Goal: Transaction & Acquisition: Book appointment/travel/reservation

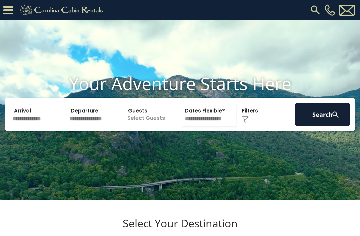
click at [312, 11] on img at bounding box center [316, 10] width 12 height 12
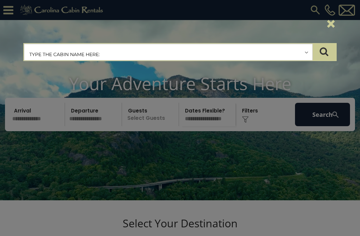
click at [155, 52] on input "text" at bounding box center [168, 52] width 288 height 17
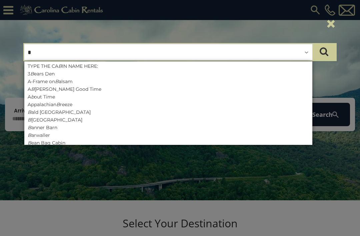
type input "**"
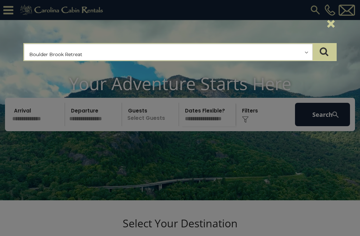
click at [324, 52] on button "submit" at bounding box center [324, 52] width 23 height 17
click at [193, 55] on input "text" at bounding box center [168, 52] width 288 height 17
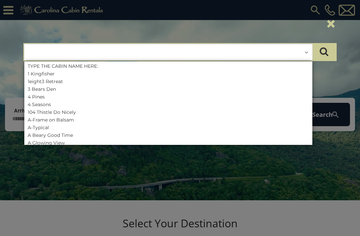
click at [254, 45] on input "text" at bounding box center [168, 52] width 288 height 17
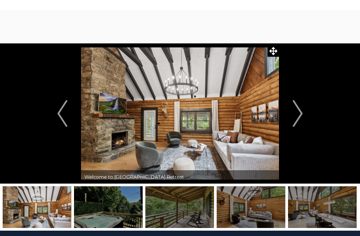
scroll to position [13, 0]
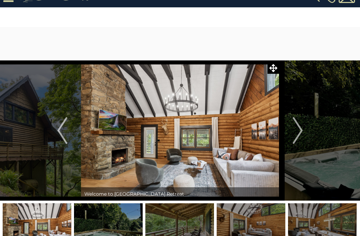
click at [300, 133] on img "Next" at bounding box center [298, 130] width 10 height 27
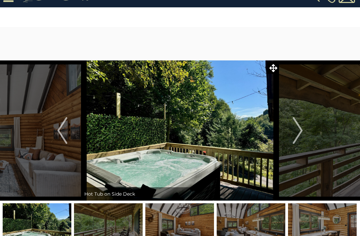
click at [301, 134] on img "Next" at bounding box center [298, 130] width 10 height 27
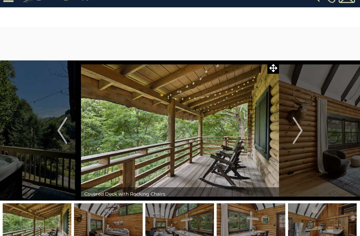
click at [298, 138] on img "Next" at bounding box center [298, 130] width 10 height 27
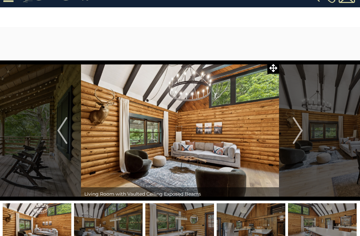
click at [301, 134] on img "Next" at bounding box center [298, 130] width 10 height 27
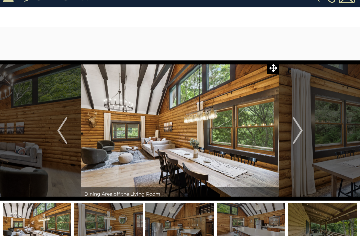
click at [301, 136] on img "Next" at bounding box center [298, 130] width 10 height 27
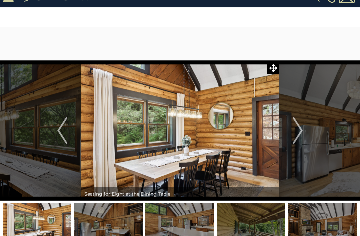
click at [300, 135] on img "Next" at bounding box center [298, 130] width 10 height 27
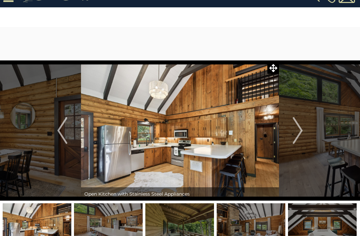
click at [301, 137] on img "Next" at bounding box center [298, 130] width 10 height 27
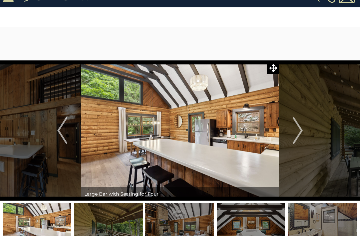
click at [302, 133] on img "Next" at bounding box center [298, 130] width 10 height 27
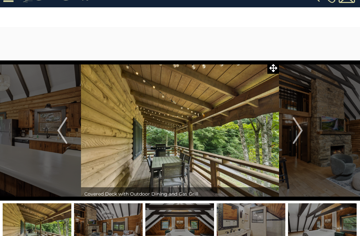
click at [301, 138] on img "Next" at bounding box center [298, 130] width 10 height 27
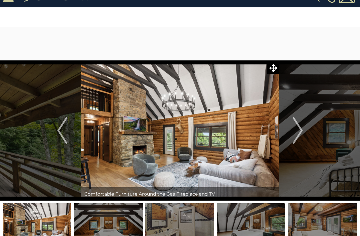
click at [298, 135] on img "Next" at bounding box center [298, 130] width 10 height 27
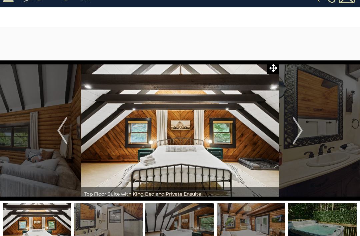
click at [300, 138] on img "Next" at bounding box center [298, 130] width 10 height 27
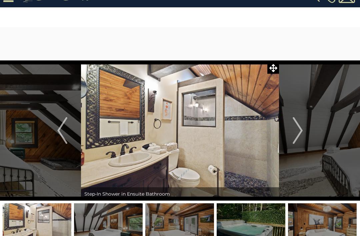
click at [299, 133] on img "Next" at bounding box center [298, 130] width 10 height 27
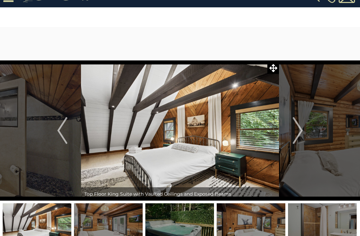
click at [300, 134] on img "Next" at bounding box center [298, 130] width 10 height 27
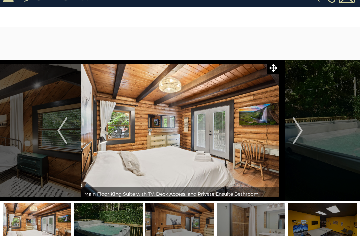
click at [302, 134] on img "Next" at bounding box center [298, 130] width 10 height 27
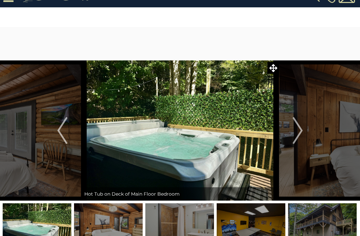
click at [300, 136] on img "Next" at bounding box center [298, 130] width 10 height 27
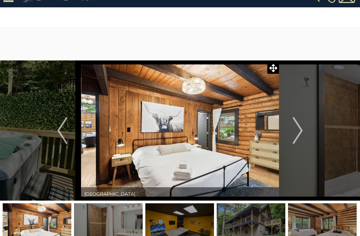
click at [296, 134] on img "Next" at bounding box center [298, 130] width 10 height 27
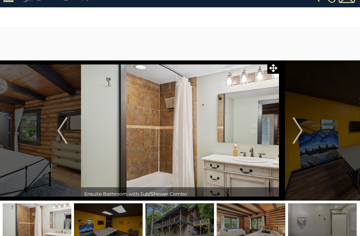
click at [298, 134] on img "Next" at bounding box center [298, 130] width 10 height 27
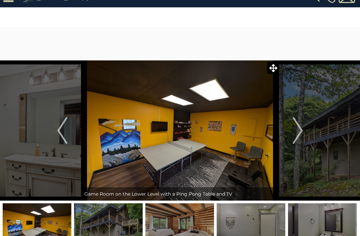
click at [300, 133] on img "Next" at bounding box center [298, 130] width 10 height 27
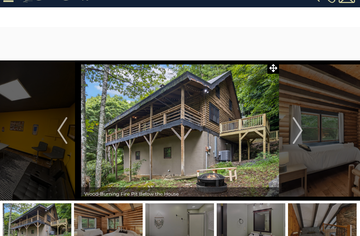
click at [299, 134] on img "Next" at bounding box center [298, 130] width 10 height 27
